Goal: Information Seeking & Learning: Learn about a topic

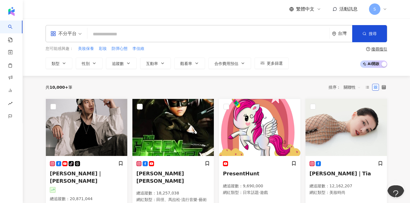
click at [149, 32] on input "search" at bounding box center [208, 34] width 237 height 11
paste input "**********"
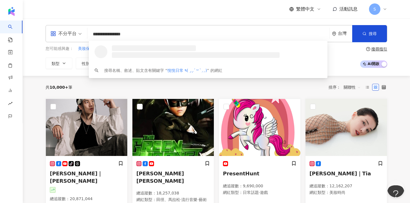
type input "**********"
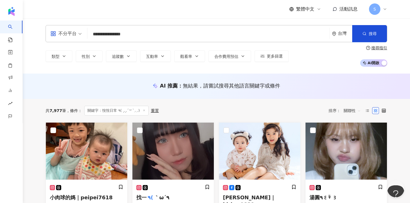
drag, startPoint x: 150, startPoint y: 36, endPoint x: 85, endPoint y: 34, distance: 64.9
click at [85, 34] on div "**********" at bounding box center [216, 33] width 341 height 17
type input "*"
type input "**"
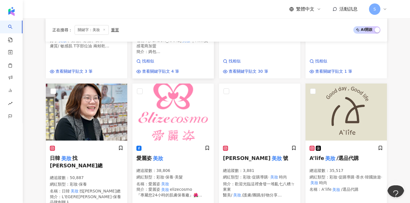
scroll to position [201, 0]
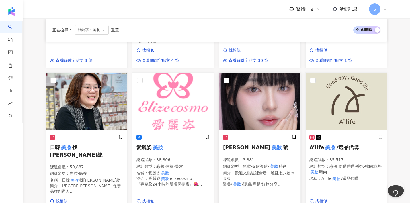
click at [257, 157] on p "總追蹤數 ： 3,881" at bounding box center [259, 160] width 73 height 6
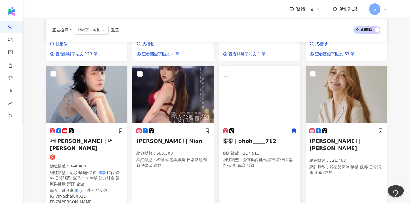
scroll to position [361, 0]
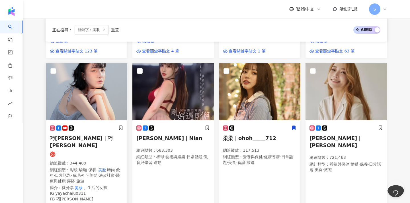
click at [108, 160] on p "總追蹤數 ： 344,489" at bounding box center [86, 163] width 73 height 6
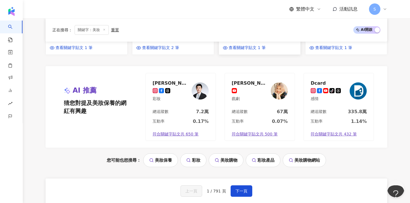
scroll to position [534, 0]
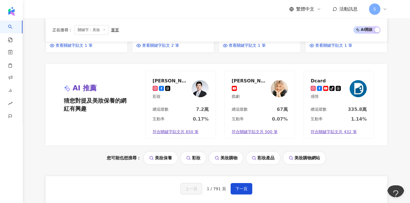
click at [244, 176] on div "上一頁 1 / 791 頁 下一頁 找不到網紅？ 回報建立" at bounding box center [216, 196] width 341 height 41
click at [241, 186] on span "下一頁" at bounding box center [241, 188] width 12 height 5
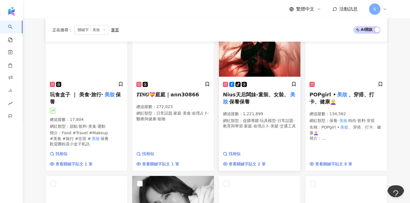
scroll to position [106, 0]
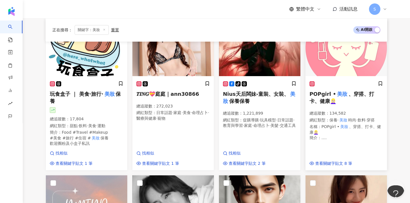
click at [351, 101] on h5 "POPgirl • 美妝 、穿搭、打卡、健康👱🏻‍♀" at bounding box center [345, 97] width 73 height 14
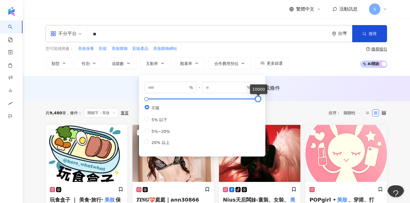
type input "*"
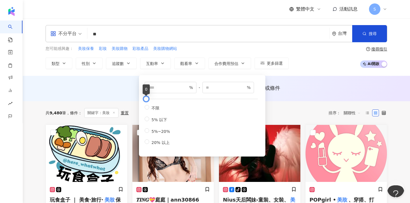
type input "*****"
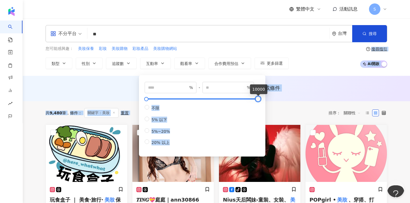
drag, startPoint x: 257, startPoint y: 100, endPoint x: 318, endPoint y: 116, distance: 62.9
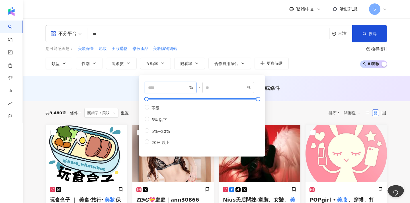
click at [157, 85] on input "*" at bounding box center [168, 87] width 40 height 6
click at [160, 89] on input "*" at bounding box center [168, 87] width 40 height 6
type input "*"
click at [148, 120] on span at bounding box center [147, 118] width 5 height 5
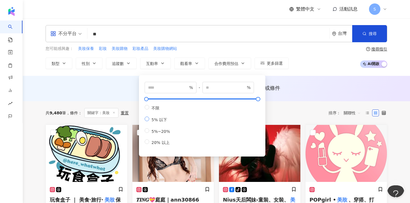
type input "*"
click at [148, 131] on span at bounding box center [147, 130] width 5 height 5
type input "*"
type input "**"
click at [350, 34] on div "台灣" at bounding box center [345, 33] width 14 height 5
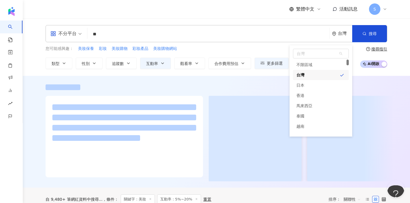
click at [215, 89] on div at bounding box center [216, 87] width 341 height 6
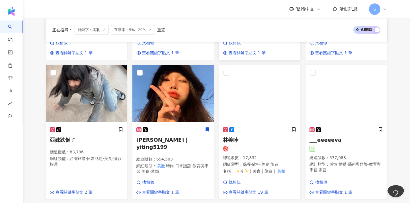
scroll to position [360, 0]
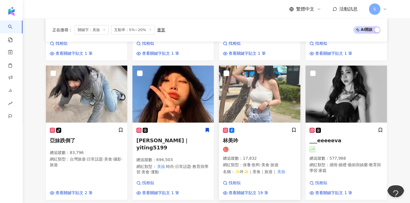
click at [262, 155] on div "總追蹤數 ： 17,832 網紅類型 ： 保養 · 飲料 · 美食 · 旅遊 名稱 ： ✨吟✨｜美食｜旅遊｜ 美妝" at bounding box center [259, 164] width 73 height 19
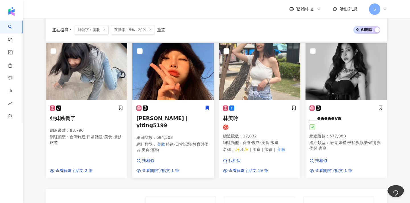
scroll to position [383, 0]
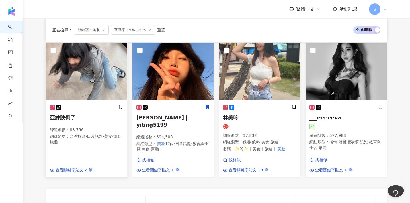
click at [63, 127] on p "總追蹤數 ： 83,796" at bounding box center [86, 130] width 73 height 6
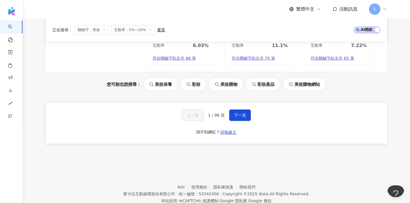
scroll to position [581, 0]
click at [236, 110] on button "下一頁" at bounding box center [240, 115] width 22 height 11
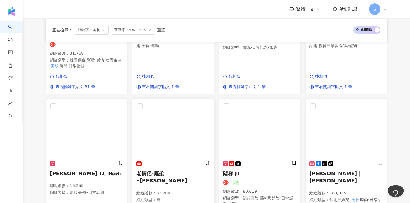
scroll to position [317, 0]
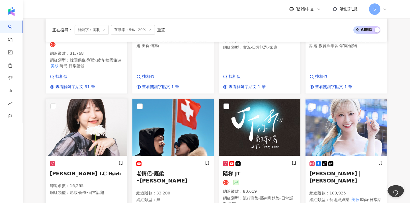
click at [74, 116] on img at bounding box center [86, 126] width 81 height 57
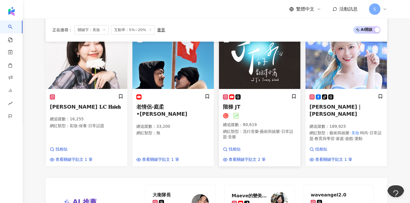
scroll to position [394, 0]
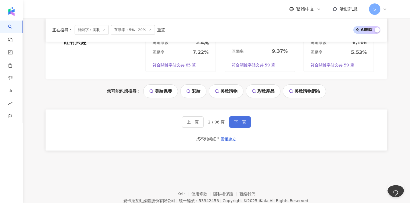
click at [235, 120] on span "下一頁" at bounding box center [240, 122] width 12 height 5
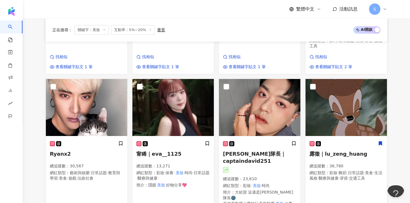
scroll to position [190, 0]
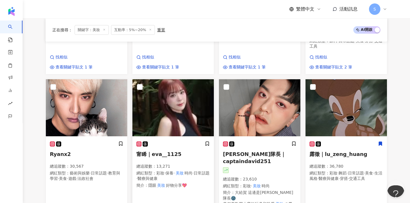
click at [157, 118] on img at bounding box center [172, 107] width 81 height 57
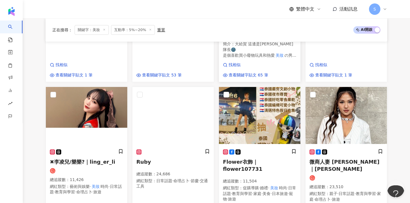
scroll to position [339, 0]
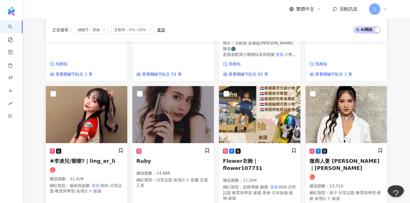
click at [86, 108] on img at bounding box center [86, 114] width 81 height 57
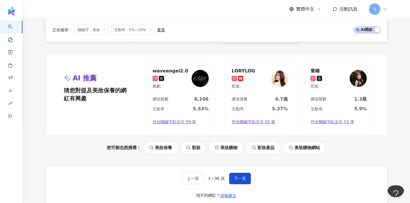
scroll to position [519, 0]
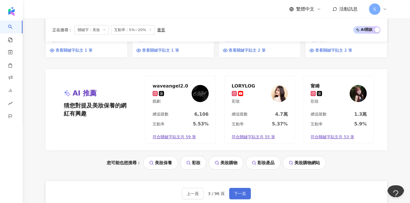
click at [241, 191] on span "下一頁" at bounding box center [240, 193] width 12 height 5
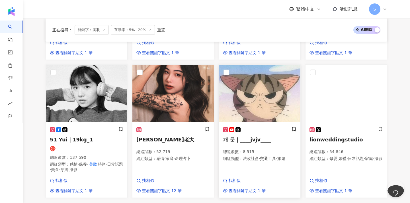
scroll to position [358, 0]
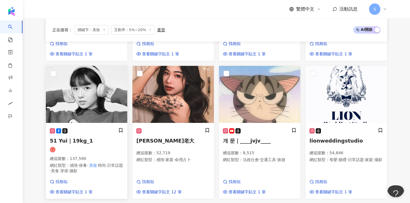
click at [92, 93] on img at bounding box center [86, 94] width 81 height 57
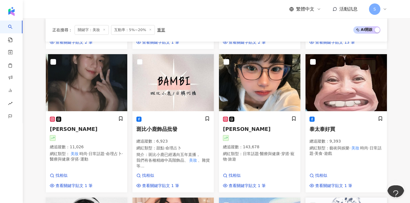
scroll to position [219, 0]
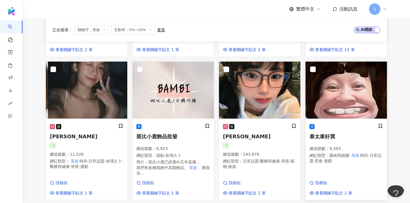
click at [341, 93] on img at bounding box center [345, 89] width 81 height 57
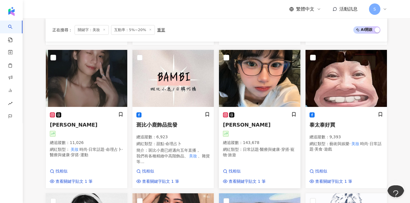
click at [255, 91] on img at bounding box center [259, 78] width 81 height 57
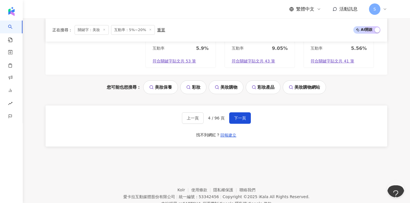
scroll to position [575, 0]
click at [235, 112] on button "下一頁" at bounding box center [240, 117] width 22 height 11
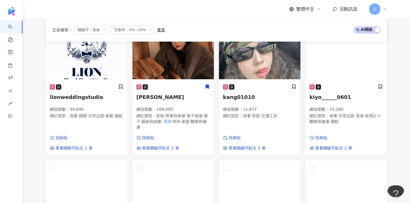
scroll to position [107, 0]
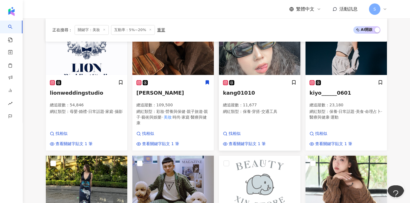
click at [250, 63] on img at bounding box center [259, 46] width 81 height 57
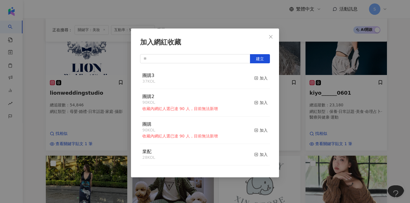
click at [259, 72] on button "加入" at bounding box center [260, 78] width 13 height 12
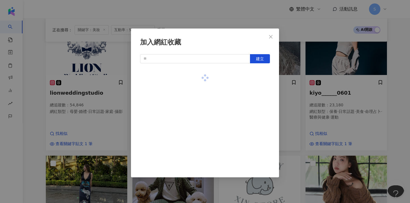
click at [259, 73] on div at bounding box center [205, 78] width 130 height 20
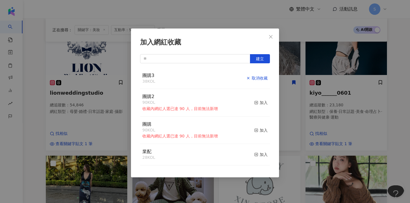
click at [261, 77] on div "取消收藏" at bounding box center [256, 78] width 21 height 6
click at [271, 37] on icon "close" at bounding box center [270, 36] width 3 height 3
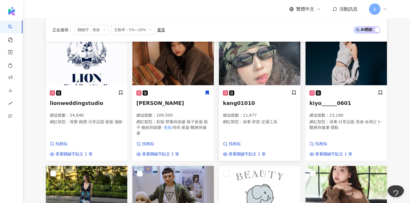
scroll to position [77, 0]
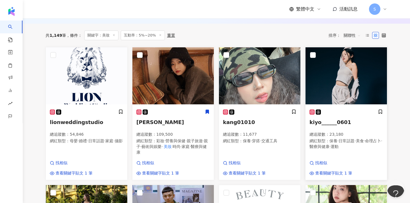
click at [349, 102] on img at bounding box center [345, 75] width 81 height 57
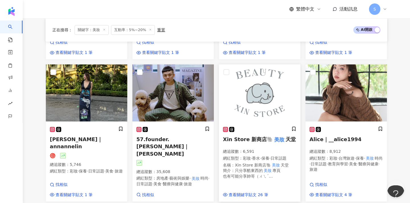
scroll to position [197, 0]
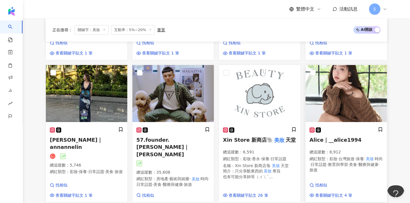
click at [358, 138] on div "Alice｜__alice1994 總追蹤數 ： 8,912 網紅類型 ： 彩妝 · 台灣旅遊 · 保養 · 美妝 時尚 · 日常話題 · 教育與學習 · 美…" at bounding box center [345, 152] width 73 height 51
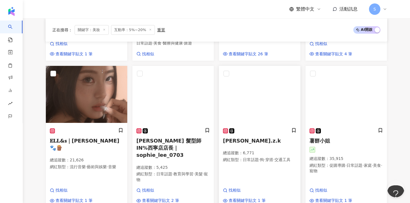
scroll to position [339, 0]
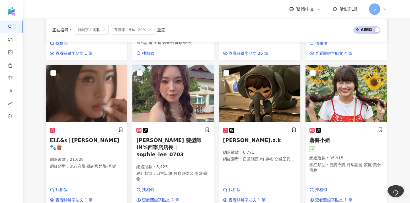
click at [82, 127] on div "𝐄𝐋𝐋&𝐬｜Ashlee 艾許🐾🪵 總追蹤數 ： 21,626 網紅類型 ： 流行音樂 · 藝術與娛樂 · 音樂" at bounding box center [86, 150] width 73 height 47
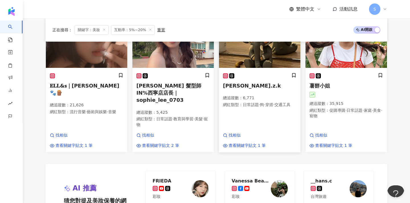
scroll to position [501, 0]
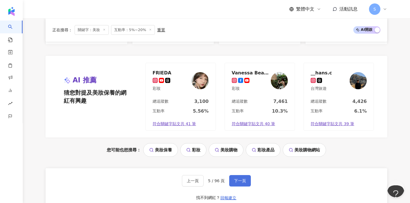
click at [239, 178] on span "下一頁" at bounding box center [240, 180] width 12 height 5
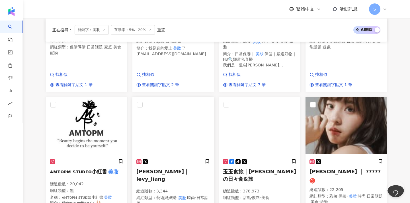
scroll to position [178, 0]
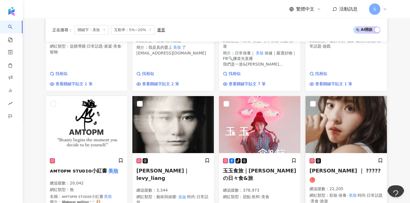
click at [356, 135] on img at bounding box center [345, 124] width 81 height 57
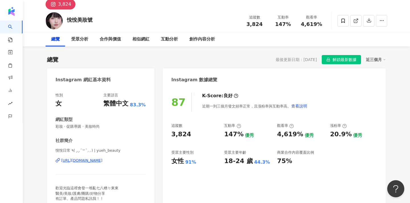
scroll to position [36, 0]
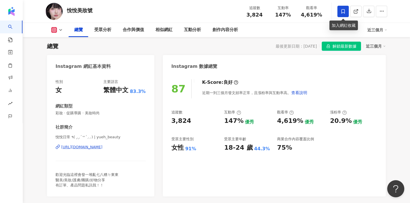
click at [340, 11] on span at bounding box center [342, 11] width 11 height 11
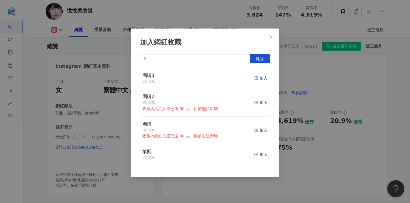
click at [258, 78] on rect "button" at bounding box center [256, 78] width 3 height 3
click at [270, 39] on button "Close" at bounding box center [270, 36] width 11 height 11
click at [272, 35] on div "加入網紅收藏 建立 團購3 29 KOL 已加入 團購2 90 KOL 收藏內網紅人選已達 90 人，目前無法新增 加入 團購 90 KOL 收藏內網紅人選已…" at bounding box center [205, 101] width 410 height 203
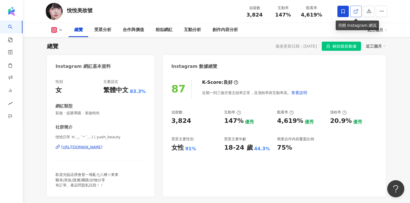
click at [356, 11] on icon at bounding box center [355, 11] width 5 height 5
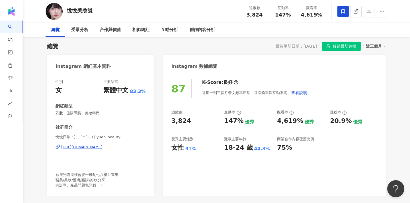
scroll to position [0, 0]
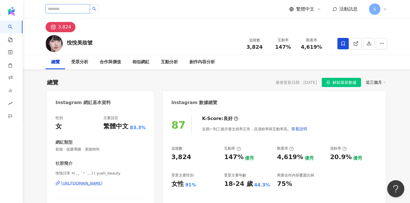
click at [85, 8] on input "search" at bounding box center [68, 8] width 44 height 9
paste input "**********"
type input "**********"
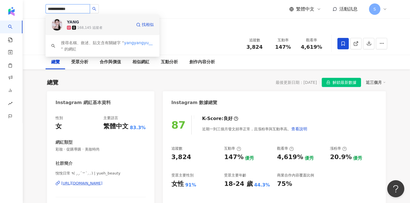
click at [102, 22] on span "YANG" at bounding box center [85, 22] width 37 height 6
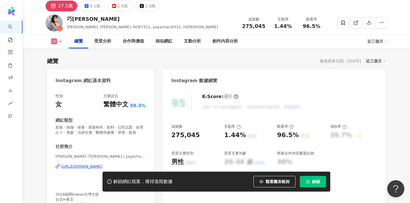
scroll to position [90, 0]
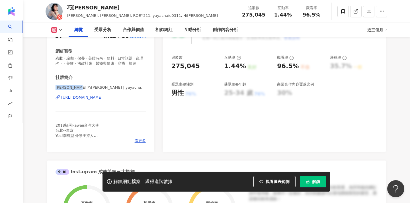
drag, startPoint x: 82, startPoint y: 87, endPoint x: 41, endPoint y: 87, distance: 41.3
drag, startPoint x: 83, startPoint y: 88, endPoint x: 41, endPoint y: 85, distance: 42.2
copy span "李牽巧 巧喬chaiu"
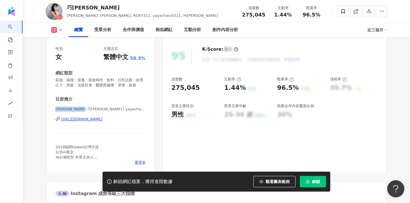
scroll to position [68, 0]
click at [355, 11] on icon at bounding box center [355, 11] width 5 height 5
click at [348, 10] on span at bounding box center [342, 11] width 11 height 11
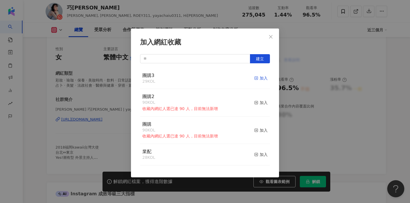
click at [256, 76] on icon "button" at bounding box center [256, 78] width 4 height 4
click at [274, 37] on span "Close" at bounding box center [270, 36] width 11 height 5
click at [270, 36] on div "加入網紅收藏 建立 團購3 30 KOL 已加入 團購2 90 KOL 收藏內網紅人選已達 90 人，目前無法新增 加入 團購 90 KOL 收藏內網紅人選已…" at bounding box center [205, 101] width 410 height 203
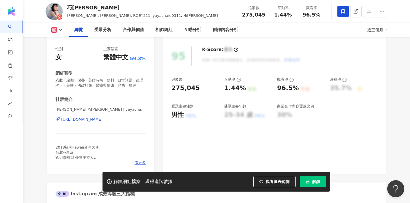
click at [306, 60] on div "加入網紅收藏 建立 團購3 30 KOL 已加入 團購2 90 KOL 收藏內網紅人選已達 90 人，目前無法新增 加入 團購 90 KOL 收藏內網紅人選已…" at bounding box center [205, 101] width 410 height 203
click at [140, 160] on span "看更多" at bounding box center [140, 162] width 11 height 5
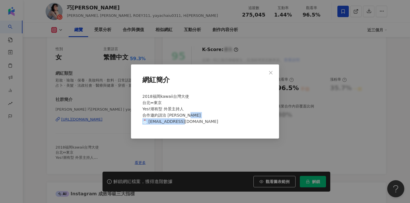
drag, startPoint x: 199, startPoint y: 121, endPoint x: 150, endPoint y: 123, distance: 49.6
click at [150, 123] on div "2018福岡kawaii台灣大使 台北⇔東京 Yes!潮有型 外景主持人 合作邀約請洽 Frank 📩 yayachaiu0311@gmail.com" at bounding box center [205, 111] width 130 height 41
copy span "ayachaiu0311@gmail.com"
click at [190, 53] on div "網紅簡介 2018福岡kawaii台灣大使 台北⇔東京 Yes!潮有型 外景主持人 合作邀約請洽 Frank 📩 yayachaiu0311@gmail.com" at bounding box center [205, 101] width 410 height 203
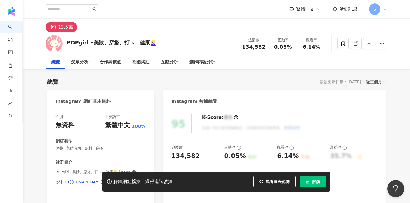
click at [235, 1] on div "繁體中文 活動訊息 S" at bounding box center [216, 9] width 341 height 18
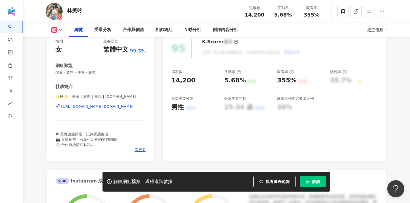
scroll to position [85, 0]
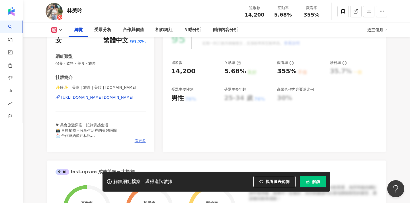
click at [141, 141] on span "看更多" at bounding box center [140, 140] width 11 height 5
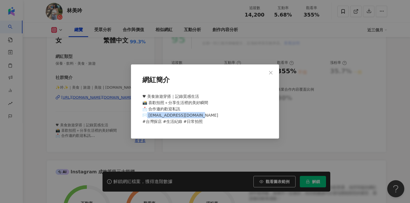
drag, startPoint x: 203, startPoint y: 116, endPoint x: 148, endPoint y: 116, distance: 54.9
click at [148, 116] on div "♥ 美食旅遊穿搭｜記錄質感生活 📸 喜歡拍照＋分享生活裡的美好瞬間 📩 合作邀約歡迎私訊 ✉️ ba12345678993@gmail.com #台灣探店 #…" at bounding box center [205, 111] width 130 height 41
copy span "a12345678993@gmail.com #"
click at [270, 73] on icon "close" at bounding box center [270, 72] width 3 height 3
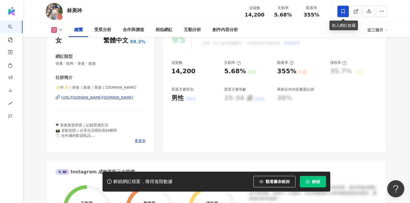
click at [348, 16] on span at bounding box center [342, 11] width 11 height 11
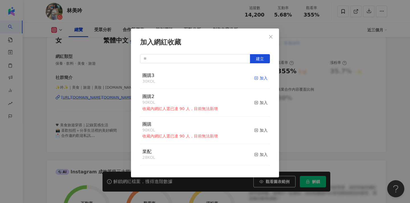
click at [259, 77] on div "加入" at bounding box center [260, 78] width 13 height 6
click at [271, 38] on icon "close" at bounding box center [270, 36] width 5 height 5
click at [273, 34] on div "加入網紅收藏 建立 團購3 31 KOL 已加入 團購2 90 KOL 收藏內網紅人選已達 90 人，目前無法新增 加入 團購 90 KOL 收藏內網紅人選已…" at bounding box center [205, 101] width 410 height 203
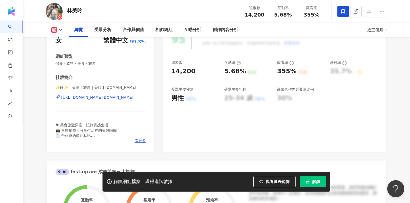
scroll to position [86, 0]
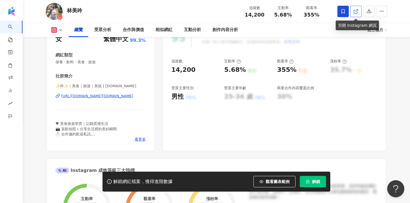
click at [353, 13] on link at bounding box center [355, 11] width 11 height 11
drag, startPoint x: 69, startPoint y: 86, endPoint x: 43, endPoint y: 85, distance: 25.9
copy span "✨吟✨"
click at [215, 0] on div "林美吟 追蹤數 14,200 互動率 5.68% 觀看率 355%" at bounding box center [216, 11] width 364 height 22
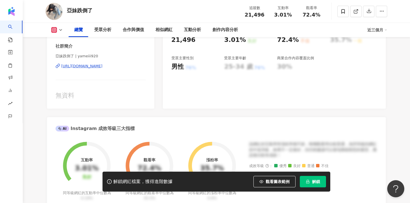
scroll to position [62, 0]
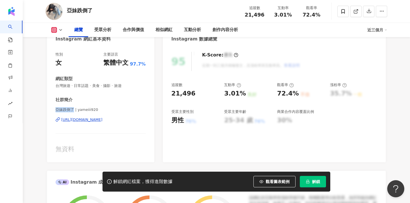
drag, startPoint x: 73, startPoint y: 110, endPoint x: 47, endPoint y: 109, distance: 26.2
click at [47, 110] on div "性別 女 主要語言 繁體中文 97.7% 網紅類型 台灣旅遊 · 日常話題 · 美食 · 攝影 · 旅遊 社群簡介 亞妹跌倒了 | yameiii920 [U…" at bounding box center [100, 104] width 107 height 116
copy span "亞妹跌倒了"
click at [343, 11] on icon at bounding box center [342, 11] width 5 height 5
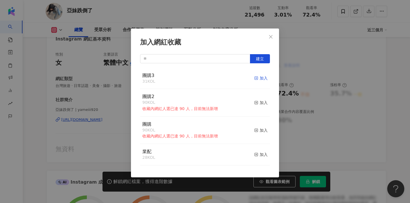
click at [260, 77] on div "加入" at bounding box center [260, 78] width 13 height 6
click at [272, 38] on icon "close" at bounding box center [270, 36] width 5 height 5
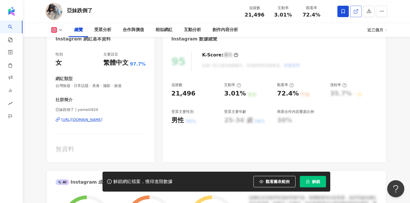
click at [355, 12] on icon at bounding box center [355, 11] width 5 height 5
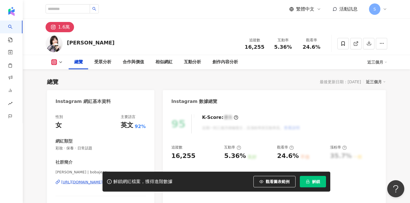
scroll to position [71, 0]
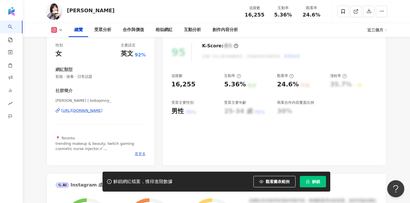
click at [138, 152] on span "看更多" at bounding box center [140, 153] width 11 height 5
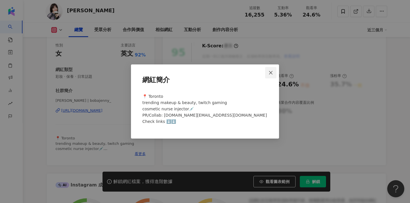
click at [273, 71] on span "Close" at bounding box center [270, 72] width 11 height 5
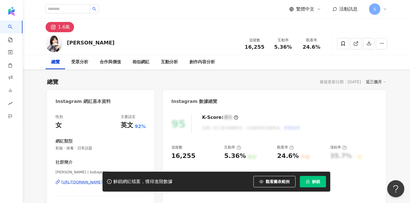
scroll to position [0, 0]
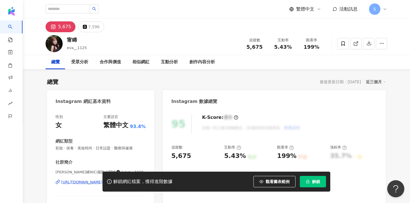
scroll to position [63, 0]
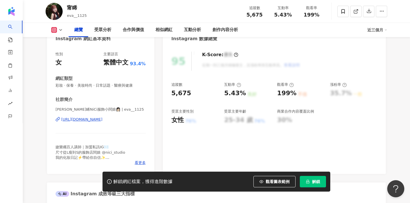
drag, startPoint x: 90, startPoint y: 109, endPoint x: 96, endPoint y: 109, distance: 6.5
click at [48, 110] on div "性別 女 主要語言 繁體中文 93.4% 網紅類型 彩妝 · 保養 · 美妝時尚 · 日常話題 · 醫療與健康 社群簡介 [PERSON_NAME]睎NiCi…" at bounding box center [100, 110] width 107 height 128
drag, startPoint x: 92, startPoint y: 109, endPoint x: 52, endPoint y: 109, distance: 39.8
click at [52, 109] on div "性別 女 主要語言 繁體中文 93.4% 網紅類型 彩妝 · 保養 · 美妝時尚 · 日常話題 · 醫療與健康 社群簡介 [PERSON_NAME]睎NiCi…" at bounding box center [100, 110] width 107 height 128
copy span "[PERSON_NAME]睎NiCi服飾小闆娘👩🏻 |"
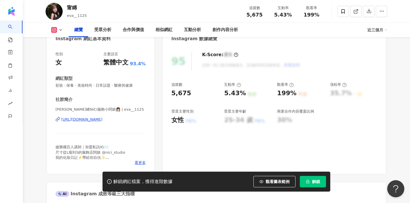
click at [140, 166] on div "性別 女 主要語言 繁體中文 93.4% 網紅類型 彩妝 · 保養 · 美妝時尚 · 日常話題 · 醫療與健康 社群簡介 [PERSON_NAME]睎NiCi…" at bounding box center [100, 110] width 107 height 128
click at [140, 164] on span "看更多" at bounding box center [140, 162] width 11 height 5
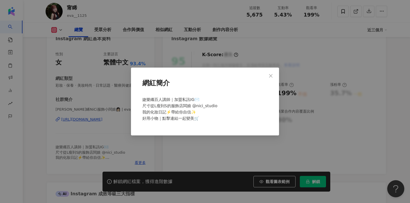
click at [155, 61] on div "網紅簡介 婕樂纖百人講師｜加盟私訊IG✉️ 尺寸從L瘦到S的服飾店闆娘 @nici_studio 我的化妝日記⚡️帶給你自信✨ 好用小物｜點擊連結一起變美🛒" at bounding box center [205, 101] width 410 height 203
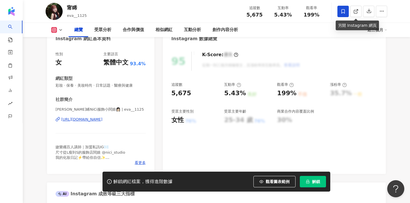
click at [343, 14] on span at bounding box center [342, 11] width 11 height 11
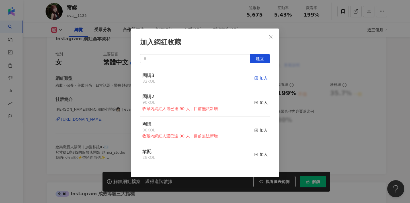
click at [258, 79] on icon "button" at bounding box center [256, 78] width 4 height 4
click at [268, 36] on span "Close" at bounding box center [270, 36] width 11 height 5
click at [273, 36] on div "加入網紅收藏 建立 團購3 33 KOL 已加入 團購2 90 KOL 收藏內網紅人選已達 90 人，目前無法新增 加入 團購 90 KOL 收藏內網紅人選已…" at bounding box center [205, 101] width 410 height 203
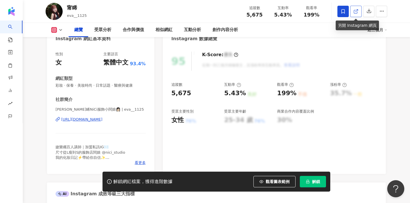
click at [353, 12] on link at bounding box center [355, 11] width 11 height 11
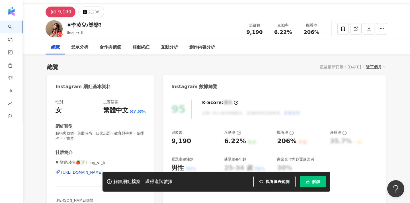
scroll to position [36, 0]
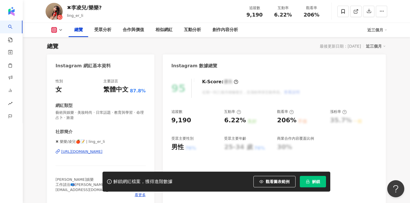
click at [78, 143] on div "性別 女 主要語言 繁體中文 87.8% 網紅類型 藝術與娛樂 · 美妝時尚 · 日常話題 · 教育與學習 · 命理占卜 · 旅遊 社群簡介 ✖ 樂樂/[PE…" at bounding box center [100, 139] width 107 height 133
drag, startPoint x: 85, startPoint y: 140, endPoint x: 48, endPoint y: 141, distance: 36.4
click at [48, 141] on div "性別 女 主要語言 繁體中文 87.8% 網紅類型 藝術與娛樂 · 美妝時尚 · 日常話題 · 教育與學習 · 命理占卜 · 旅遊 社群簡介 ✖ 樂樂/[PE…" at bounding box center [100, 139] width 107 height 133
copy span "✖ 樂樂/[PERSON_NAME]🍎📝 |"
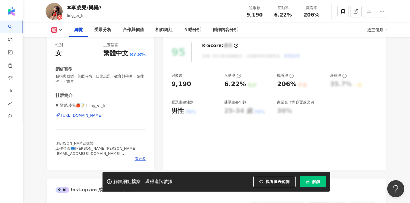
click at [343, 17] on div at bounding box center [362, 11] width 50 height 17
click at [343, 11] on icon at bounding box center [342, 11] width 5 height 5
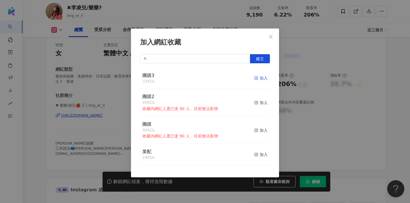
click at [260, 77] on div "加入" at bounding box center [260, 78] width 13 height 6
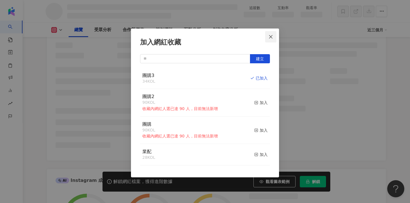
click at [271, 34] on icon "close" at bounding box center [270, 36] width 5 height 5
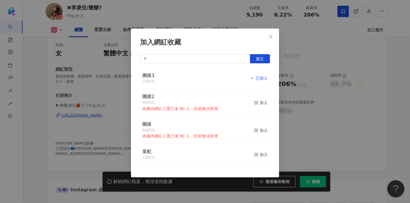
click at [271, 38] on div "加入網紅收藏 建立 團購3 34 KOL 已加入 團購2 90 KOL 收藏內網紅人選已達 90 人，目前無法新增 加入 團購 90 KOL 收藏內網紅人選已…" at bounding box center [205, 101] width 410 height 203
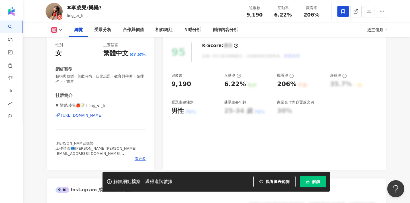
click at [139, 161] on div "性別 女 主要語言 繁體中文 87.8% 網紅類型 藝術與娛樂 · 美妝時尚 · 日常話題 · 教育與學習 · 命理占卜 · 旅遊 社群簡介 ✖ 樂樂/凌兒🍎…" at bounding box center [100, 103] width 107 height 133
click at [140, 159] on span "看更多" at bounding box center [140, 158] width 11 height 5
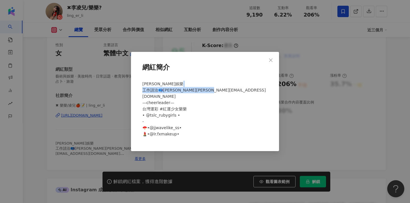
drag, startPoint x: 199, startPoint y: 96, endPoint x: 139, endPoint y: 95, distance: 59.2
click at [139, 95] on div "網紅簡介 伊林娛樂 工作請洽📪黃巧雯 Chiaowen.huang@eelin.com.tw —cheerleader— 台灣運彩 #紅運少女樂樂 • @ts…" at bounding box center [205, 101] width 148 height 99
copy span "hiaowen.huang@eelin.com.tw"
click at [266, 61] on span "Close" at bounding box center [270, 60] width 11 height 5
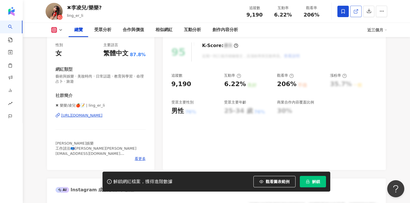
click at [357, 11] on icon at bounding box center [355, 11] width 5 height 5
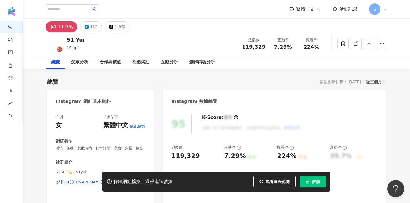
scroll to position [46, 0]
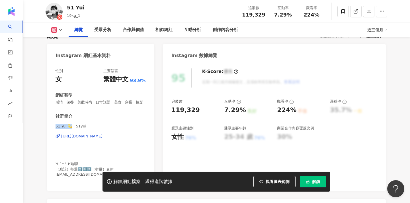
drag, startPoint x: 72, startPoint y: 127, endPoint x: 46, endPoint y: 127, distance: 25.9
copy span "51 Yui 💫"
click at [356, 15] on link at bounding box center [355, 11] width 11 height 11
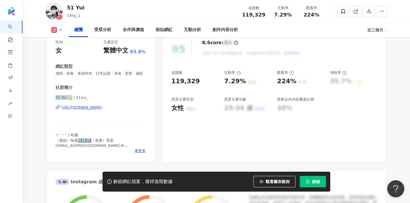
scroll to position [82, 0]
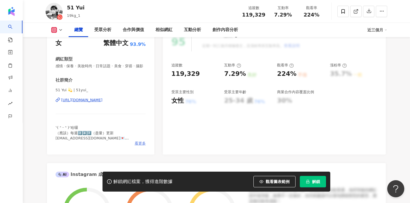
click at [141, 142] on span "看更多" at bounding box center [140, 143] width 11 height 5
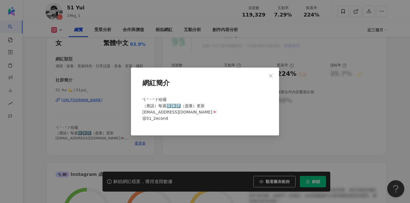
click at [211, 112] on div "ᐠ( ᐢ ᵕ ᐢ )ᐟ哈囉 （應該）每週2️⃣4️⃣7️⃣（盡量）更新 [EMAIL_ADDRESS][DOMAIN_NAME]💌 @51_2econd" at bounding box center [205, 111] width 130 height 34
drag, startPoint x: 204, startPoint y: 112, endPoint x: 166, endPoint y: 111, distance: 38.7
click at [166, 111] on span "ᐠ( ᐢ ᵕ ᐢ )ᐟ哈囉 （應該）每週2️⃣4️⃣7️⃣（盡量）更新 [EMAIL_ADDRESS][DOMAIN_NAME]💌 @51_2econd" at bounding box center [179, 108] width 75 height 23
copy span "yui51@vs-media.com"
click at [272, 74] on icon "close" at bounding box center [270, 75] width 5 height 5
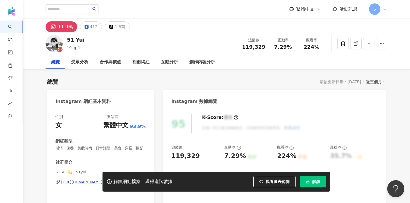
scroll to position [0, 0]
click at [342, 41] on icon at bounding box center [342, 43] width 3 height 4
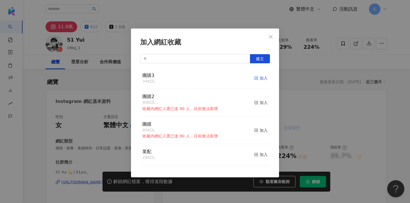
click at [260, 77] on div "加入" at bounding box center [260, 78] width 13 height 6
drag, startPoint x: 272, startPoint y: 37, endPoint x: 269, endPoint y: 35, distance: 3.6
click at [272, 37] on icon "close" at bounding box center [270, 36] width 5 height 5
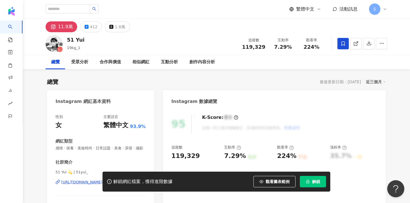
click at [269, 35] on div "加入網紅收藏 建立 團購3 35 KOL 已加入 團購2 90 KOL 收藏內網紅人選已達 90 人，目前無法新增 加入 團購 90 KOL 收藏內網紅人選已…" at bounding box center [205, 101] width 410 height 203
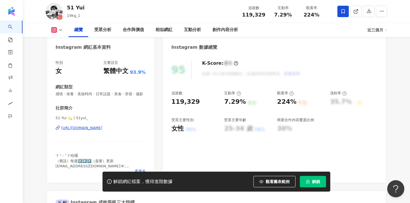
scroll to position [61, 0]
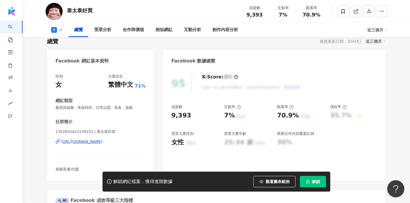
scroll to position [56, 0]
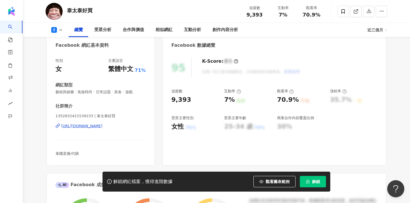
click at [56, 114] on span "1352832421539233 | 泰太泰好買" at bounding box center [100, 115] width 90 height 5
drag, startPoint x: 111, startPoint y: 115, endPoint x: 92, endPoint y: 115, distance: 18.5
click at [92, 115] on span "1352832421539233 | 泰太泰好買" at bounding box center [100, 115] width 90 height 5
copy span "泰太泰好買"
click at [343, 13] on icon at bounding box center [342, 11] width 3 height 4
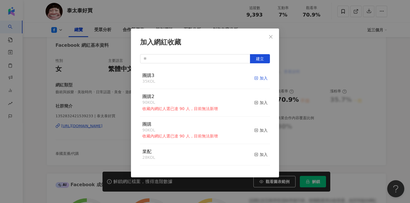
click at [258, 75] on div "加入" at bounding box center [260, 78] width 13 height 6
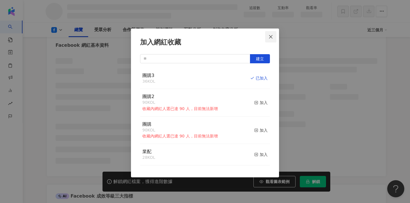
click at [272, 35] on icon "close" at bounding box center [270, 36] width 3 height 3
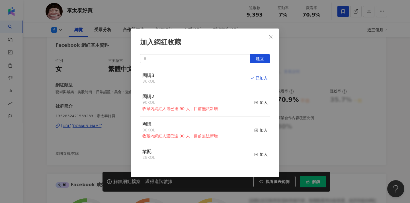
click at [325, 29] on div "加入網紅收藏 建立 團購3 36 KOL 已加入 團購2 90 KOL 收藏內網紅人選已達 90 人，目前無法新增 加入 團購 90 KOL 收藏內網紅人選已…" at bounding box center [205, 101] width 410 height 203
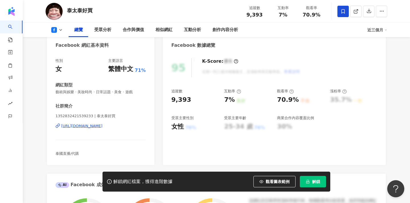
click at [270, 37] on div "加入網紅收藏 建立 團購3 36 KOL 已加入 團購2 90 KOL 收藏內網紅人選已達 90 人，目前無法新增 加入 團購 90 KOL 收藏內網紅人選已…" at bounding box center [205, 101] width 410 height 203
click at [358, 10] on div at bounding box center [205, 101] width 410 height 203
click at [357, 13] on icon at bounding box center [355, 11] width 5 height 5
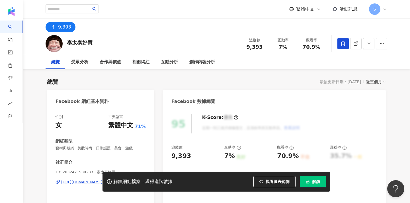
scroll to position [0, 0]
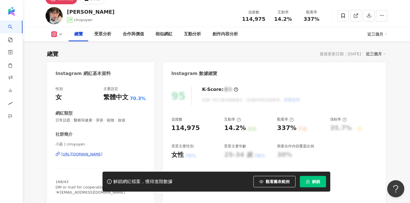
scroll to position [43, 0]
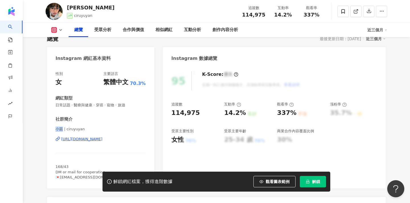
drag, startPoint x: 57, startPoint y: 129, endPoint x: 63, endPoint y: 129, distance: 5.7
click at [63, 129] on span "小菇 | ciruyuyan" at bounding box center [100, 128] width 90 height 5
copy span "小菇"
click at [353, 11] on link at bounding box center [355, 11] width 11 height 11
click at [341, 15] on span at bounding box center [342, 11] width 11 height 11
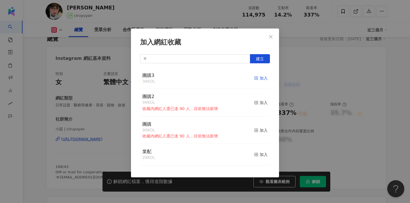
click at [260, 76] on div "加入" at bounding box center [260, 78] width 13 height 6
click at [271, 36] on icon "close" at bounding box center [270, 36] width 3 height 3
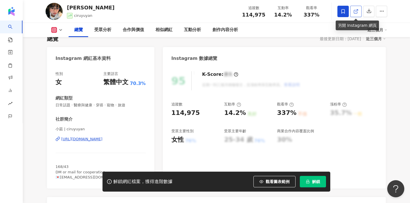
click at [357, 11] on icon at bounding box center [355, 11] width 5 height 5
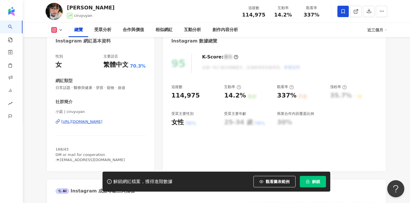
scroll to position [60, 0]
drag, startPoint x: 98, startPoint y: 159, endPoint x: 61, endPoint y: 159, distance: 36.7
click at [61, 159] on span "168/43 DM or mail for cooperation 💌ciruyuyan@gmail.com" at bounding box center [89, 154] width 69 height 15
click at [100, 163] on div "性別 女 主要語言 繁體中文 70.3% 網紅類型 日常話題 · 醫療與健康 · 穿搭 · 寵物 · 旅遊 社群簡介 小菇 | ciruyuyan https…" at bounding box center [100, 109] width 107 height 123
drag, startPoint x: 100, startPoint y: 161, endPoint x: 61, endPoint y: 160, distance: 38.7
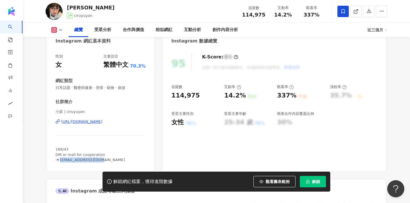
click at [61, 160] on div "168/43 DM or mail for cooperation 💌ciruyuyan@gmail.com" at bounding box center [100, 155] width 90 height 16
copy span "iruyuyan@gmail.com"
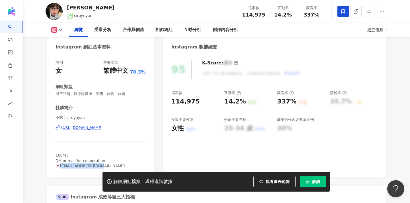
scroll to position [54, 0]
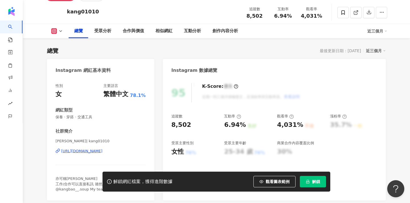
scroll to position [32, 0]
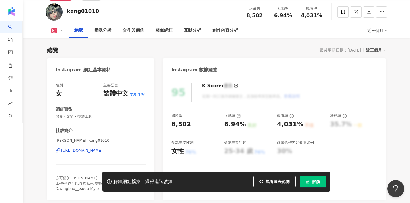
drag, startPoint x: 54, startPoint y: 141, endPoint x: 72, endPoint y: 130, distance: 20.6
click at [57, 141] on div "性別 女 主要語言 繁體中文 78.1% 網紅類型 保養 · 穿搭 · 交通工具 社群簡介 康 | kang01010 [URL][DOMAIN_NAME] …" at bounding box center [100, 138] width 107 height 123
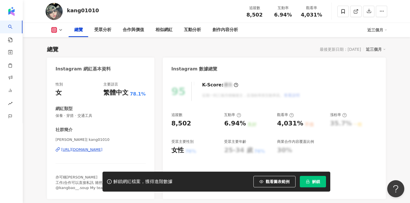
scroll to position [60, 0]
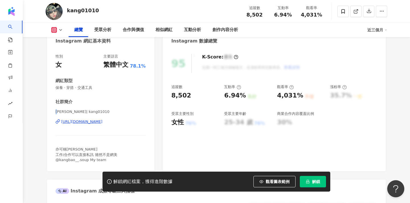
drag, startPoint x: 59, startPoint y: 110, endPoint x: 52, endPoint y: 110, distance: 6.8
click at [52, 110] on div "性別 女 主要語言 繁體中文 78.1% 網紅類型 保養 · 穿搭 · 交通工具 社群簡介 康 | kang01010 [URL][DOMAIN_NAME] …" at bounding box center [100, 109] width 107 height 123
copy span "[PERSON_NAME]"
click at [354, 12] on icon at bounding box center [355, 11] width 5 height 5
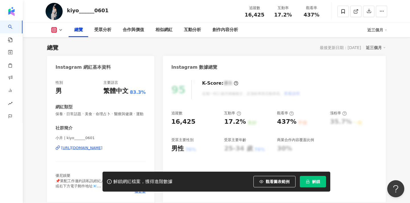
scroll to position [42, 0]
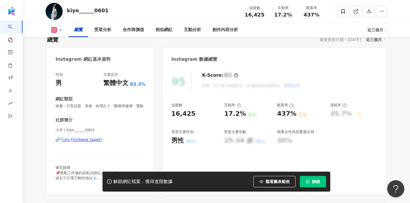
click at [59, 129] on span "小卉 | kiyo______0601" at bounding box center [100, 129] width 90 height 5
click at [67, 129] on span "小卉 | kiyo______0601" at bounding box center [100, 129] width 90 height 5
drag, startPoint x: 63, startPoint y: 130, endPoint x: 59, endPoint y: 130, distance: 4.0
click at [59, 130] on span "小卉 | kiyo______0601" at bounding box center [100, 129] width 90 height 5
drag, startPoint x: 59, startPoint y: 130, endPoint x: 46, endPoint y: 130, distance: 13.1
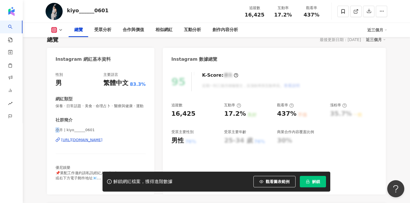
drag, startPoint x: 62, startPoint y: 130, endPoint x: 46, endPoint y: 130, distance: 15.7
copy span "小卉"
click at [344, 13] on icon at bounding box center [342, 11] width 3 height 4
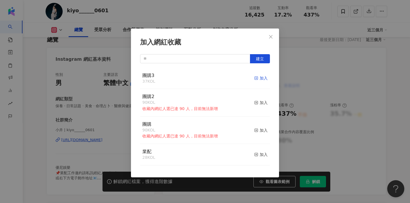
click at [259, 80] on div "加入" at bounding box center [260, 78] width 13 height 6
click at [269, 34] on button "Close" at bounding box center [270, 36] width 11 height 11
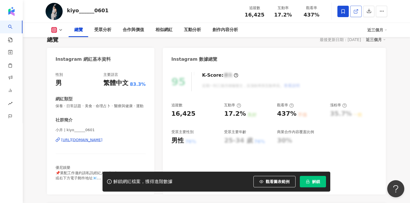
click at [355, 13] on icon at bounding box center [355, 11] width 5 height 5
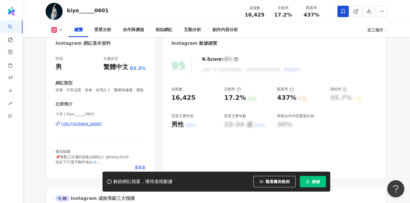
scroll to position [65, 0]
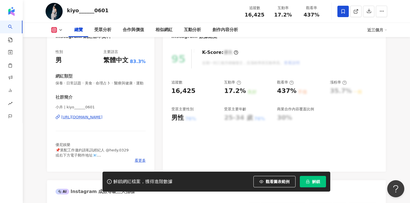
click at [139, 157] on div "優尼娛樂 📌業配工作邀約請私訊經紀人 @hedy.0329 或右下方電子郵件地址📧 - 柚子 @ooozyz_ 不正經短影音創作者 超大學生｜社畜舞者｜舞蹈老…" at bounding box center [100, 150] width 90 height 16
click at [140, 159] on span "看更多" at bounding box center [140, 160] width 11 height 5
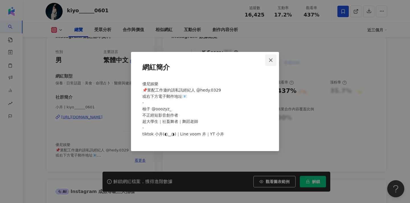
click at [275, 56] on button "Close" at bounding box center [270, 59] width 11 height 11
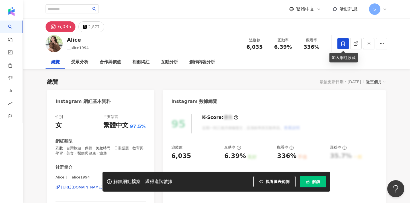
click at [343, 45] on icon at bounding box center [342, 43] width 5 height 5
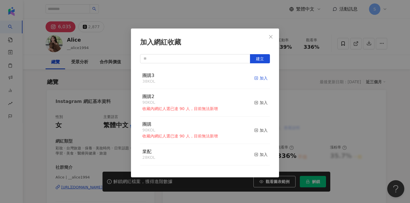
click at [262, 80] on div "加入" at bounding box center [260, 78] width 13 height 6
click at [268, 37] on span "Close" at bounding box center [270, 36] width 11 height 5
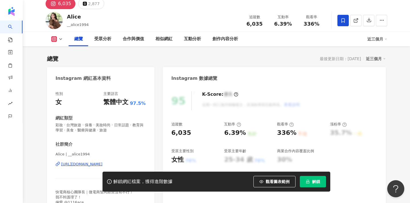
scroll to position [37, 0]
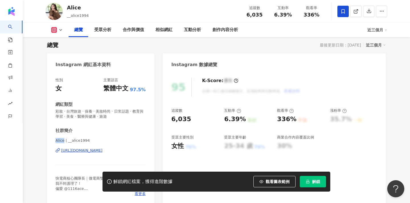
drag, startPoint x: 56, startPoint y: 140, endPoint x: 64, endPoint y: 140, distance: 8.3
click at [64, 140] on span "Alice | __alice1994" at bounding box center [100, 140] width 90 height 5
copy span "Alice"
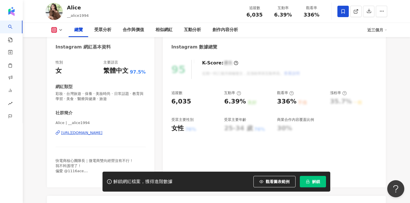
click at [83, 170] on div "快電商核心團隊長｜微電商雙向經營沒有不行！ 我不幹護理了！ 偏愛 @1116ace - 商品皆都是口碑回購出品 購買有任何問題私訊官方@228iecuj" at bounding box center [100, 166] width 90 height 16
click at [80, 170] on span "快電商核心團隊長｜微電商雙向經營沒有不行！ 我不幹護理了！ 偏愛 @1116ace - 商品皆都是口碑回購出品 購買有任何問題私訊官方@228iecuj" at bounding box center [94, 173] width 78 height 30
click at [356, 17] on div at bounding box center [362, 11] width 50 height 17
click at [356, 14] on link at bounding box center [355, 11] width 11 height 11
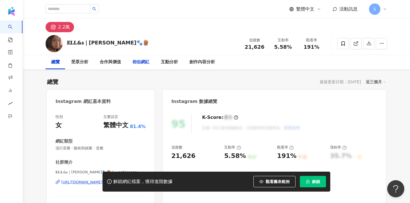
scroll to position [25, 0]
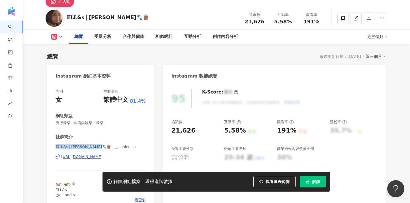
drag, startPoint x: 55, startPoint y: 145, endPoint x: 100, endPoint y: 147, distance: 44.2
click at [100, 147] on span "𝐄𝐋𝐋&𝐬｜[PERSON_NAME]🐾🪵 | __ashleeccc" at bounding box center [100, 146] width 90 height 5
copy span "𝐄𝐋𝐋&𝐬｜[PERSON_NAME]🐾🪵 | __a"
click at [107, 0] on div "2.2萬" at bounding box center [216, 0] width 364 height 14
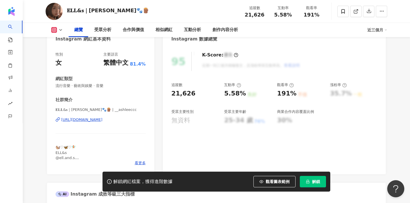
scroll to position [63, 0]
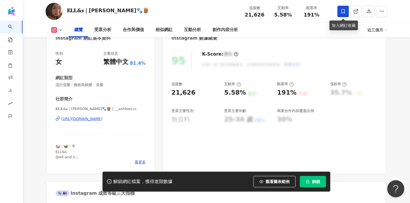
click at [342, 13] on icon at bounding box center [342, 11] width 3 height 4
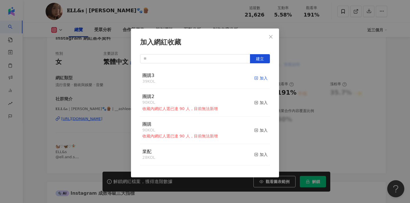
click at [258, 79] on icon "button" at bounding box center [256, 78] width 4 height 4
click at [272, 35] on icon "close" at bounding box center [270, 36] width 3 height 3
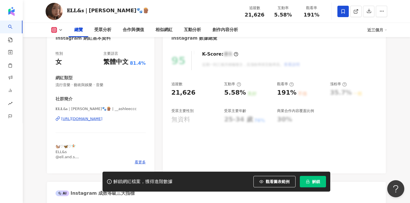
click at [271, 36] on div "加入網紅收藏 建立 團購3 40 KOL 已加入 團購2 90 KOL 收藏內網紅人選已達 90 人，目前無法新增 加入 團購 90 KOL 收藏內網紅人選已…" at bounding box center [205, 101] width 410 height 203
click at [318, 40] on div "加入網紅收藏 建立 團購3 40 KOL 已加入 團購2 90 KOL 收藏內網紅人選已達 90 人，目前無法新增 加入 團購 90 KOL 收藏內網紅人選已…" at bounding box center [205, 101] width 410 height 203
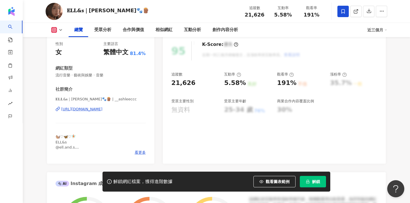
scroll to position [75, 0]
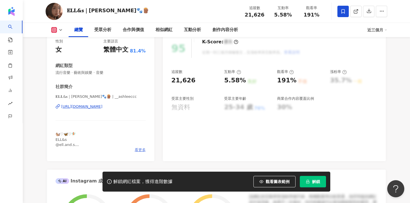
click at [142, 150] on span "看更多" at bounding box center [140, 149] width 11 height 5
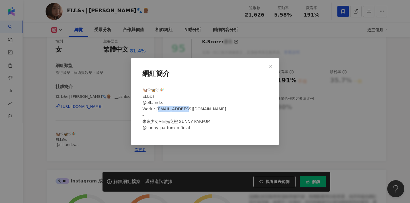
drag, startPoint x: 184, startPoint y: 106, endPoint x: 157, endPoint y: 106, distance: 27.0
click at [157, 106] on div "🐿️♡🦋♡🧚🏻 ELL&s @ell.and.s Work：info@kjm.club – 未來少女☀日光之橙 SUNNY PARFUM @sunny_par…" at bounding box center [205, 111] width 130 height 53
copy span "kjm.club –"
click at [187, 109] on div "🐿️♡🦋♡🧚🏻 ELL&s @ell.and.s Work：info@kjm.club – 未來少女☀日光之橙 SUNNY PARFUM @sunny_par…" at bounding box center [205, 111] width 130 height 53
drag, startPoint x: 182, startPoint y: 109, endPoint x: 155, endPoint y: 109, distance: 26.5
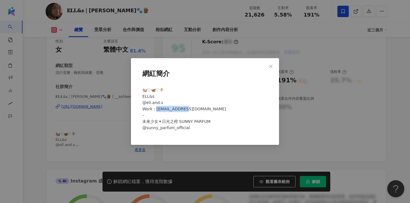
click at [155, 109] on div "🐿️♡🦋♡🧚🏻 ELL&s @ell.and.s Work：info@kjm.club – 未來少女☀日光之橙 SUNNY PARFUM @sunny_par…" at bounding box center [205, 111] width 130 height 53
copy span "@kjm.club –"
click at [271, 63] on button "Close" at bounding box center [270, 66] width 11 height 11
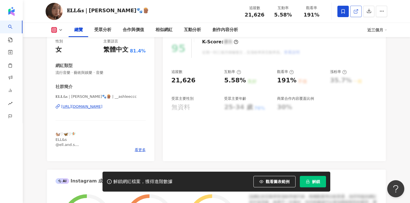
click at [357, 15] on link at bounding box center [355, 11] width 11 height 11
click at [142, 150] on span "看更多" at bounding box center [140, 149] width 11 height 5
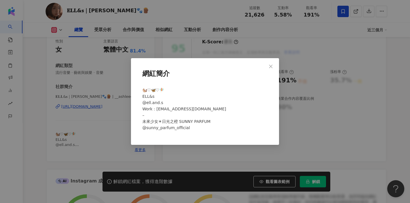
click at [142, 145] on div "網紅簡介 🐿️♡🦋♡🧚🏻 ELL&s @ell.and.s Work：info@kjm.club – 未來少女☀日光之橙 SUNNY PARFUM @sunn…" at bounding box center [205, 101] width 410 height 203
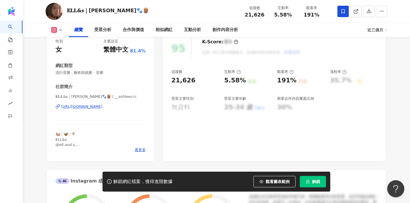
click at [138, 152] on div "性別 女 主要語言 繁體中文 81.4% 網紅類型 流行音樂 · 藝術與娛樂 · 音樂 社群簡介 𝐄𝐋𝐋&𝐬｜Ashlee 艾許🐾🪵 | __ashleecc…" at bounding box center [100, 97] width 107 height 128
click at [140, 150] on span "看更多" at bounding box center [140, 149] width 11 height 5
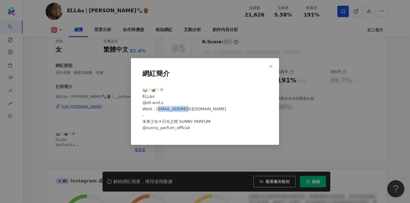
drag, startPoint x: 184, startPoint y: 110, endPoint x: 156, endPoint y: 109, distance: 28.2
click at [156, 109] on div "🐿️♡🦋♡🧚🏻 ELL&s @ell.and.s Work：info@kjm.club – 未來少女☀日光之橙 SUNNY PARFUM @sunny_par…" at bounding box center [205, 111] width 130 height 53
copy span "kjm.club –"
drag, startPoint x: 180, startPoint y: 109, endPoint x: 168, endPoint y: 110, distance: 11.7
click at [168, 110] on span "🐿️♡🦋♡🧚🏻 ELL&s @ell.and.s Work：info@kjm.club – 未來少女☀日光之橙 SUNNY PARFUM @sunny_par…" at bounding box center [184, 109] width 84 height 42
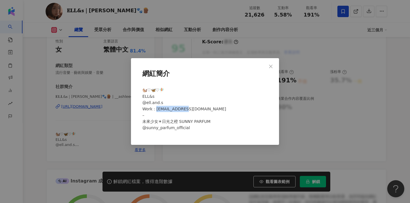
drag, startPoint x: 181, startPoint y: 108, endPoint x: 155, endPoint y: 108, distance: 26.2
click at [155, 108] on span "🐿️♡🦋♡🧚🏻 ELL&s @ell.and.s Work：info@kjm.club – 未來少女☀日光之橙 SUNNY PARFUM @sunny_par…" at bounding box center [184, 109] width 84 height 42
copy span "@kjm.club –"
click at [274, 70] on button "Close" at bounding box center [270, 66] width 11 height 11
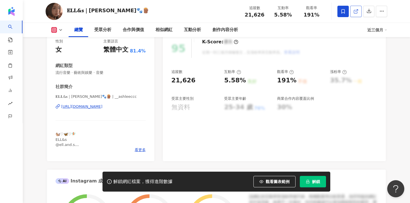
click at [357, 12] on icon at bounding box center [355, 11] width 5 height 5
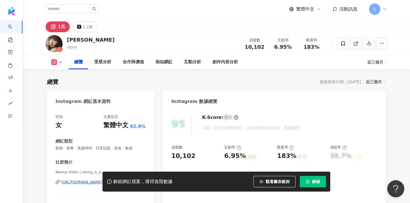
scroll to position [105, 0]
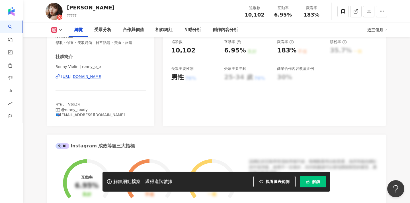
click at [76, 67] on div "性別 女 主要語言 繁體中文 92.9% 網紅類型 彩妝 · 保養 · 美妝時尚 · 日常話題 · 美食 · 旅遊 社群簡介 Renny Violin | r…" at bounding box center [100, 64] width 107 height 123
click at [77, 66] on span "Renny Violin | renny_o_o" at bounding box center [100, 66] width 90 height 5
drag, startPoint x: 77, startPoint y: 67, endPoint x: 46, endPoint y: 65, distance: 31.4
copy span "Renny Violin"
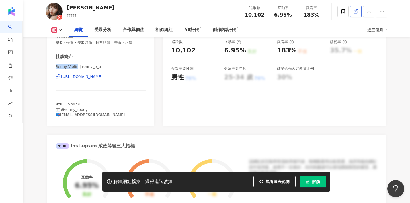
click at [357, 14] on icon at bounding box center [355, 11] width 5 height 5
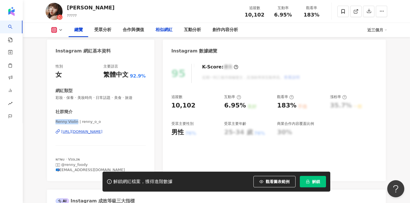
scroll to position [49, 0]
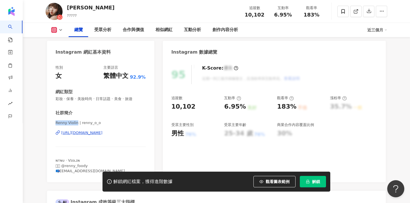
drag, startPoint x: 77, startPoint y: 122, endPoint x: 50, endPoint y: 122, distance: 26.8
click at [50, 122] on div "性別 女 主要語言 繁體中文 92.9% 網紅類型 彩妝 · 保養 · 美妝時尚 · 日常話題 · 美食 · 旅遊 社群簡介 Renny Violin | r…" at bounding box center [100, 120] width 107 height 123
copy span "Renny Violin"
